Goal: Transaction & Acquisition: Purchase product/service

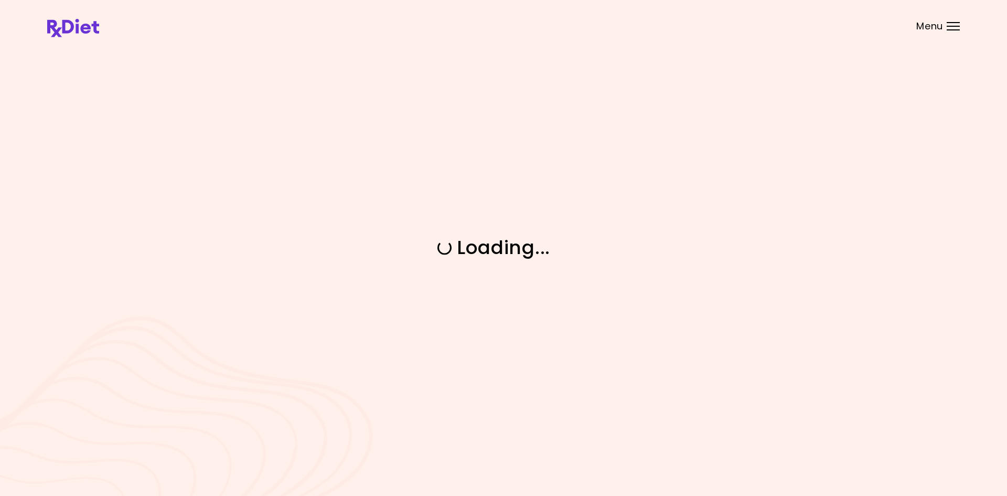
click at [815, 111] on div "Loading ..." at bounding box center [503, 248] width 1007 height 496
drag, startPoint x: 736, startPoint y: 302, endPoint x: 749, endPoint y: 115, distance: 187.2
click at [736, 302] on div "Loading ..." at bounding box center [503, 248] width 1007 height 496
